Goal: Use online tool/utility: Utilize a website feature to perform a specific function

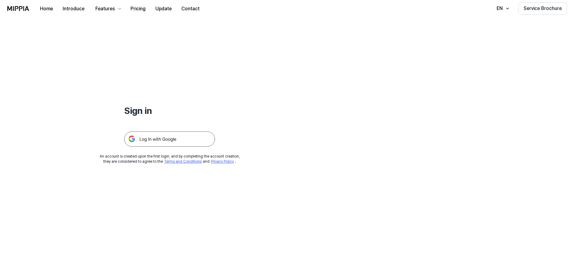
click at [178, 136] on img at bounding box center [169, 138] width 91 height 15
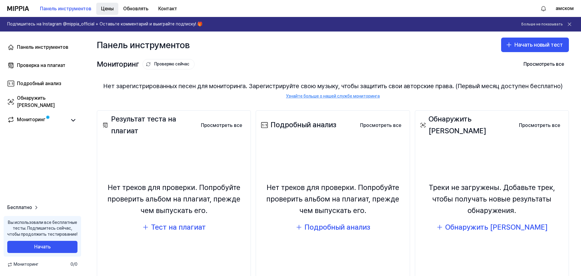
click at [110, 12] on font "Цены" at bounding box center [107, 8] width 12 height 7
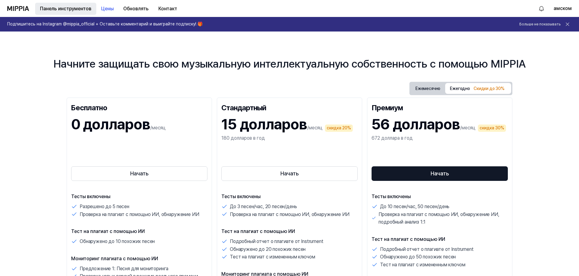
click at [76, 7] on font "Панель инструментов" at bounding box center [65, 9] width 51 height 6
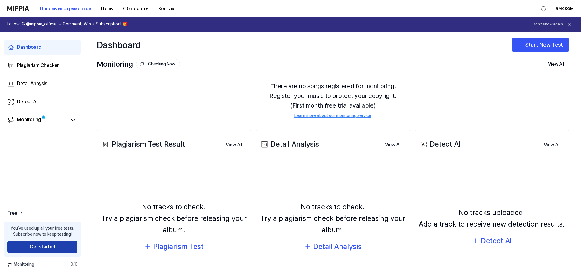
click at [69, 250] on button "Get started" at bounding box center [42, 247] width 70 height 12
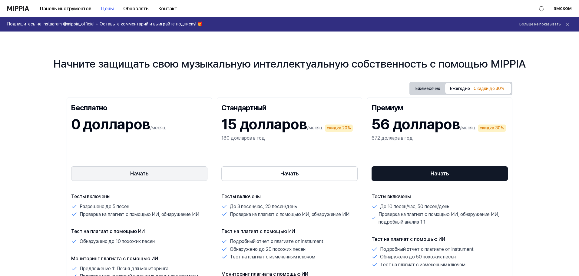
click at [138, 173] on font "Начать" at bounding box center [139, 173] width 18 height 6
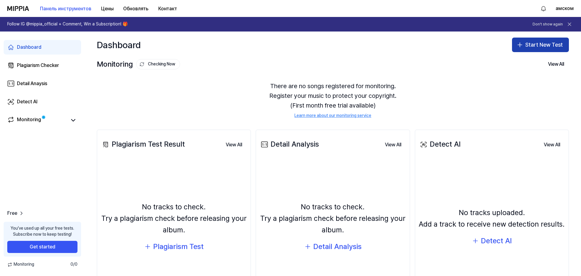
click at [539, 44] on button "Start New Test" at bounding box center [540, 45] width 57 height 15
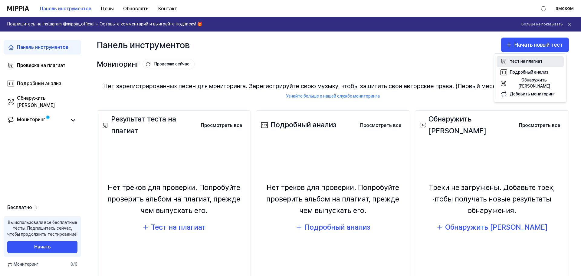
click at [533, 59] on font "тест на плагиат" at bounding box center [526, 61] width 33 height 5
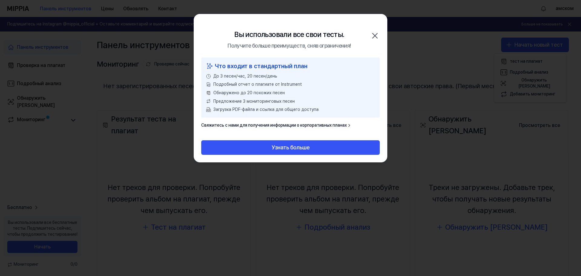
click at [375, 35] on icon "button" at bounding box center [375, 35] width 5 height 5
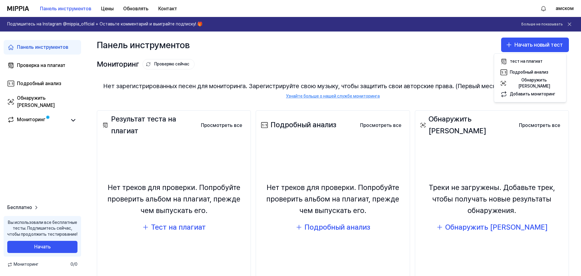
click at [570, 22] on icon at bounding box center [570, 24] width 6 height 6
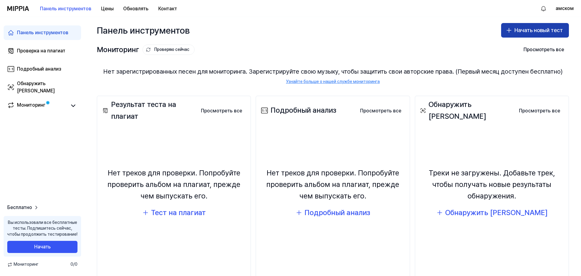
click at [529, 31] on font "Начать новый тест" at bounding box center [538, 30] width 48 height 6
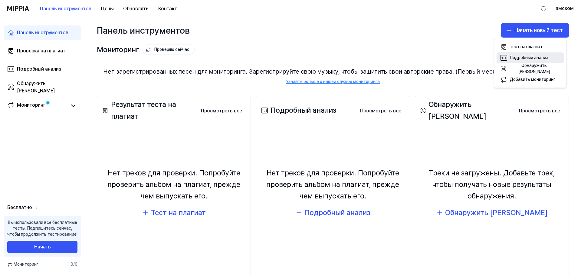
click at [514, 56] on font "Подробный анализ" at bounding box center [529, 57] width 38 height 5
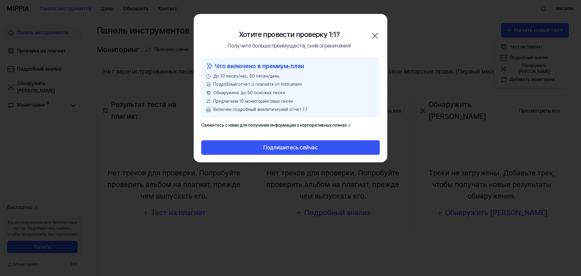
click at [375, 35] on icon "button" at bounding box center [375, 36] width 10 height 10
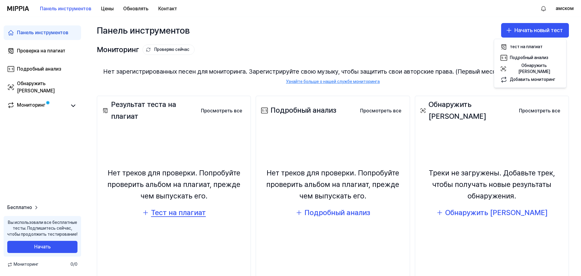
click at [203, 211] on font "Тест на плагиат" at bounding box center [178, 212] width 55 height 9
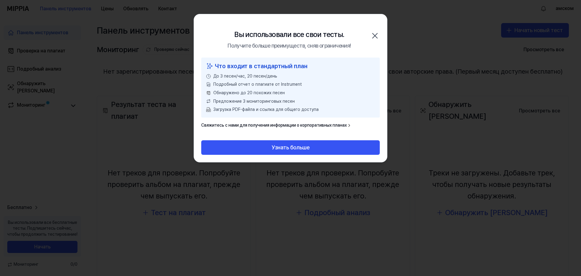
click at [373, 35] on icon "button" at bounding box center [375, 36] width 10 height 10
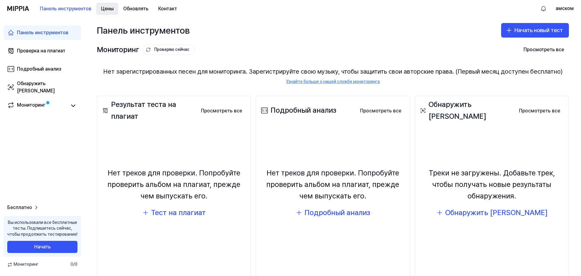
click at [105, 8] on font "Цены" at bounding box center [107, 9] width 12 height 6
